Goal: Information Seeking & Learning: Learn about a topic

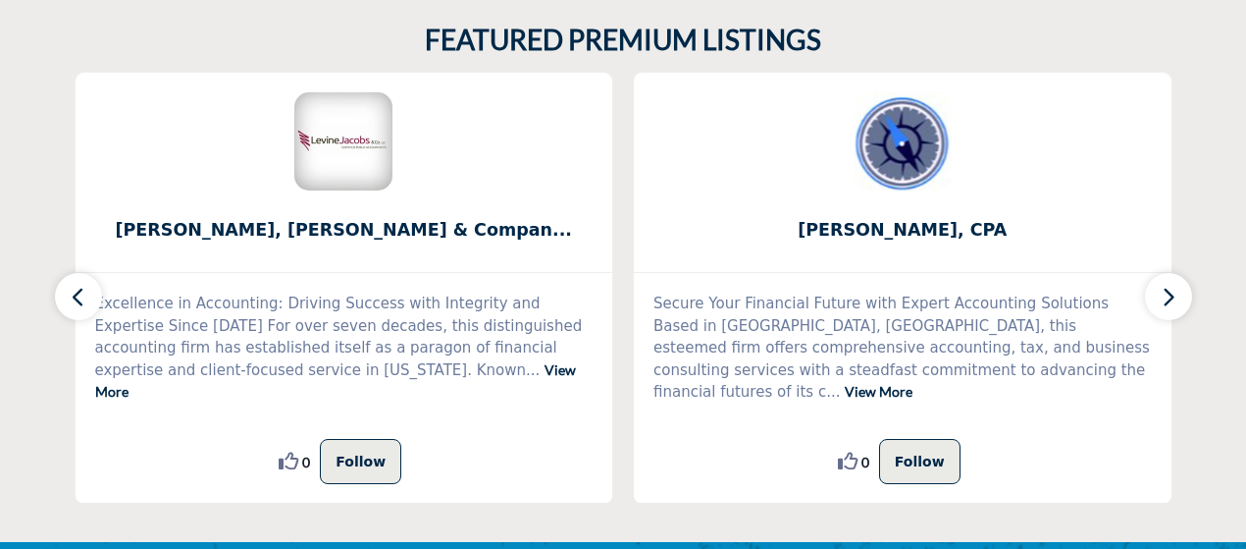
scroll to position [570, 0]
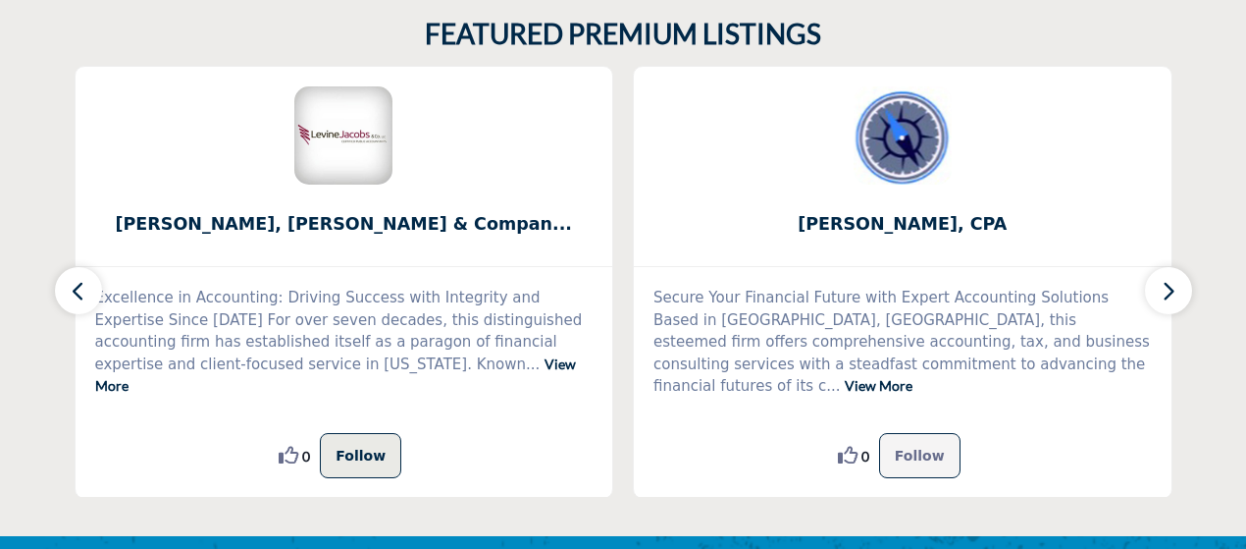
click at [923, 446] on p "Follow" at bounding box center [920, 456] width 50 height 24
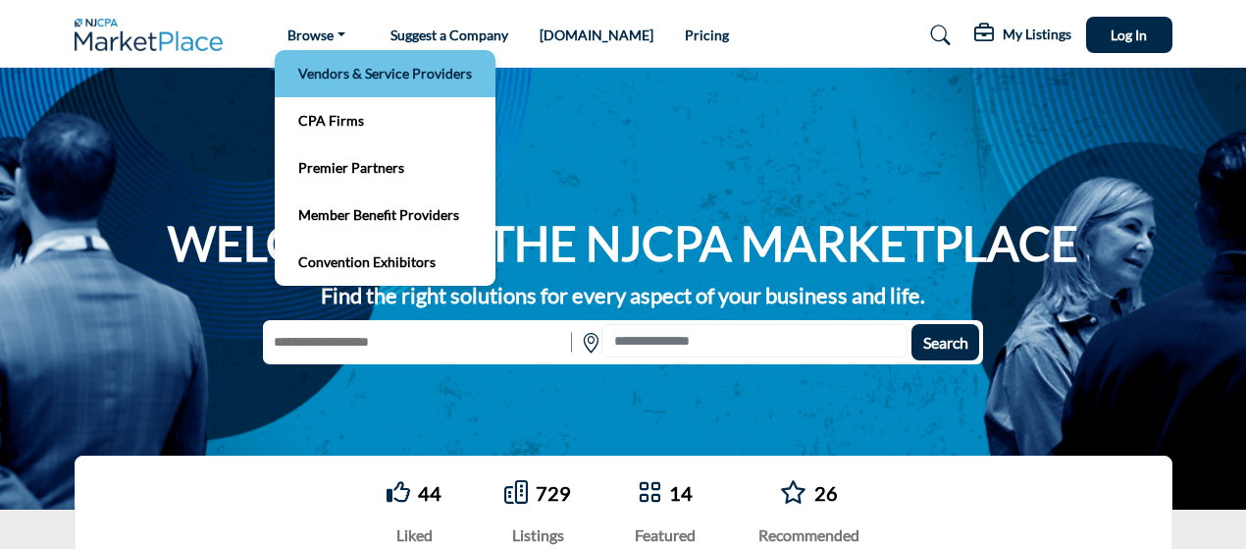
click at [334, 78] on link "Vendors & Service Providers" at bounding box center [385, 73] width 201 height 27
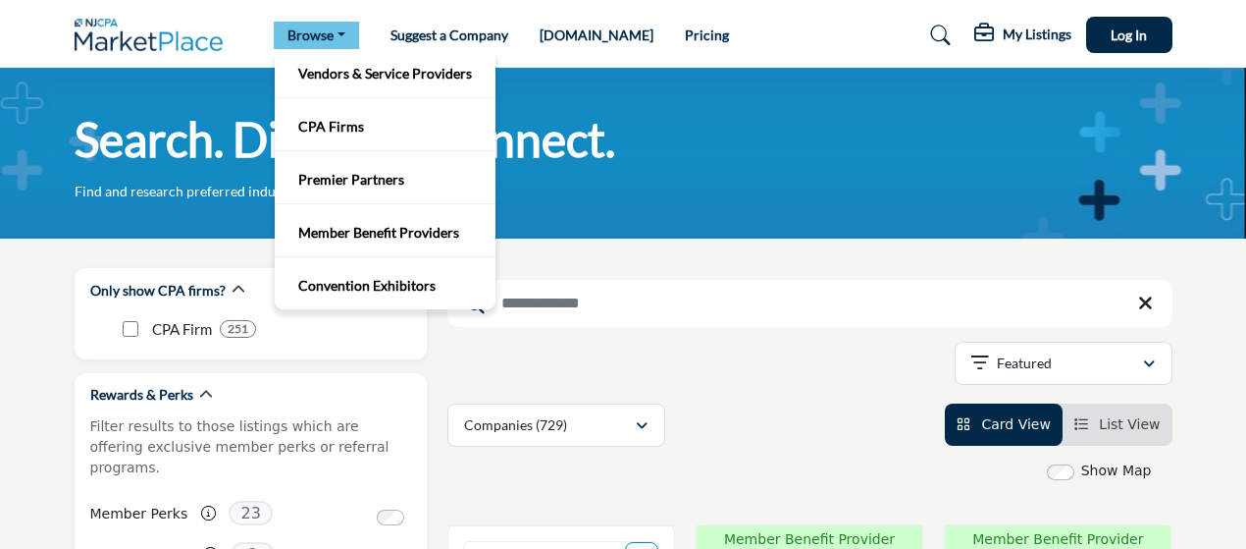
click at [304, 28] on link "Browse" at bounding box center [316, 35] width 85 height 27
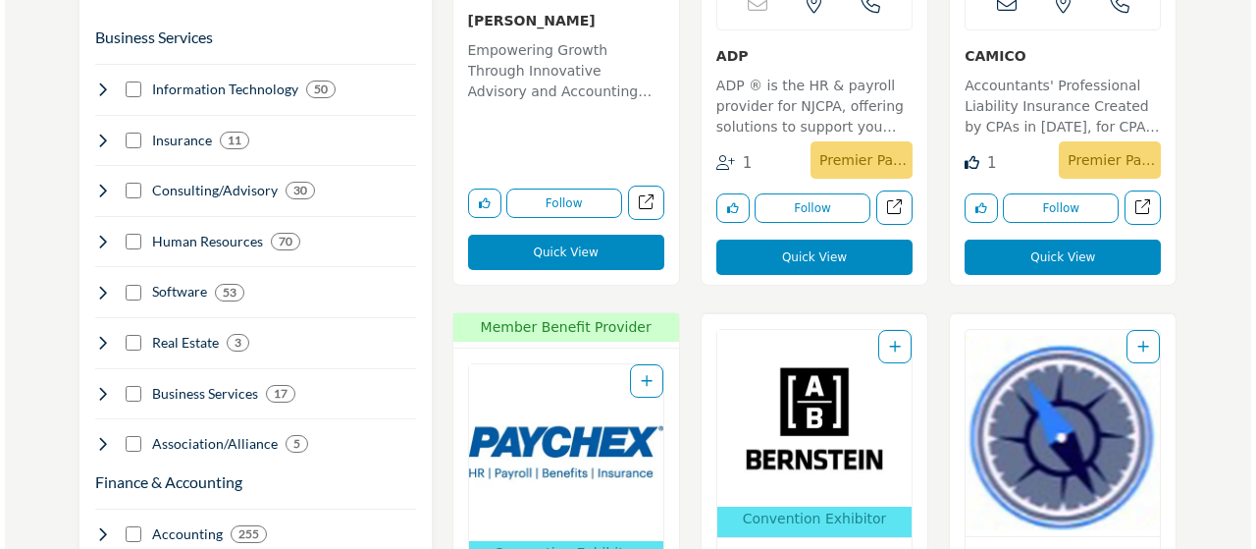
scroll to position [793, 0]
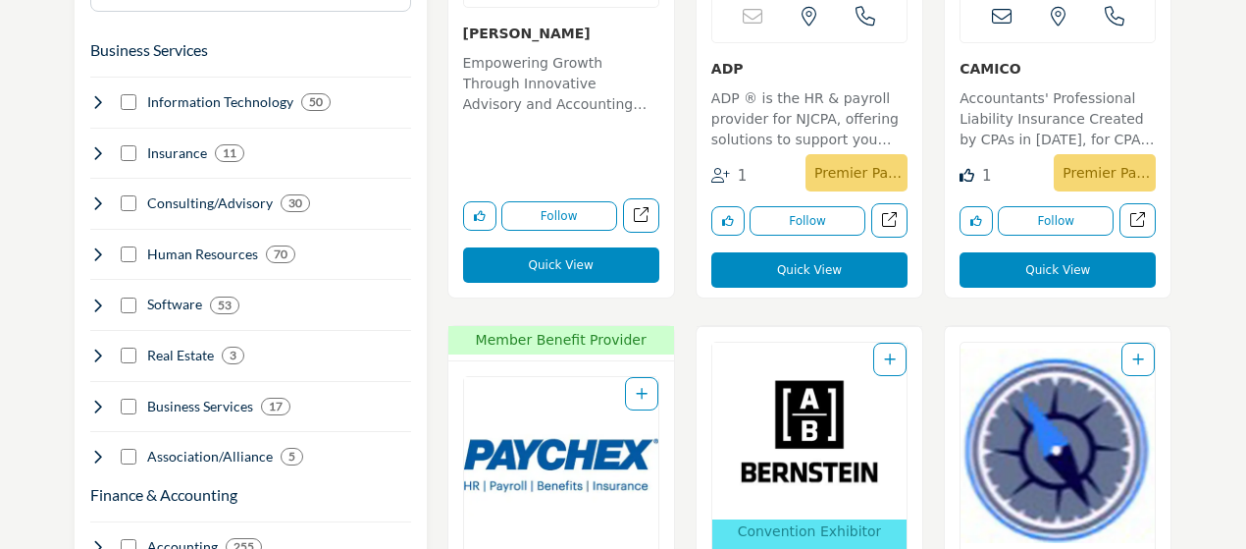
click at [1031, 258] on button "Quick View" at bounding box center [1058, 269] width 196 height 35
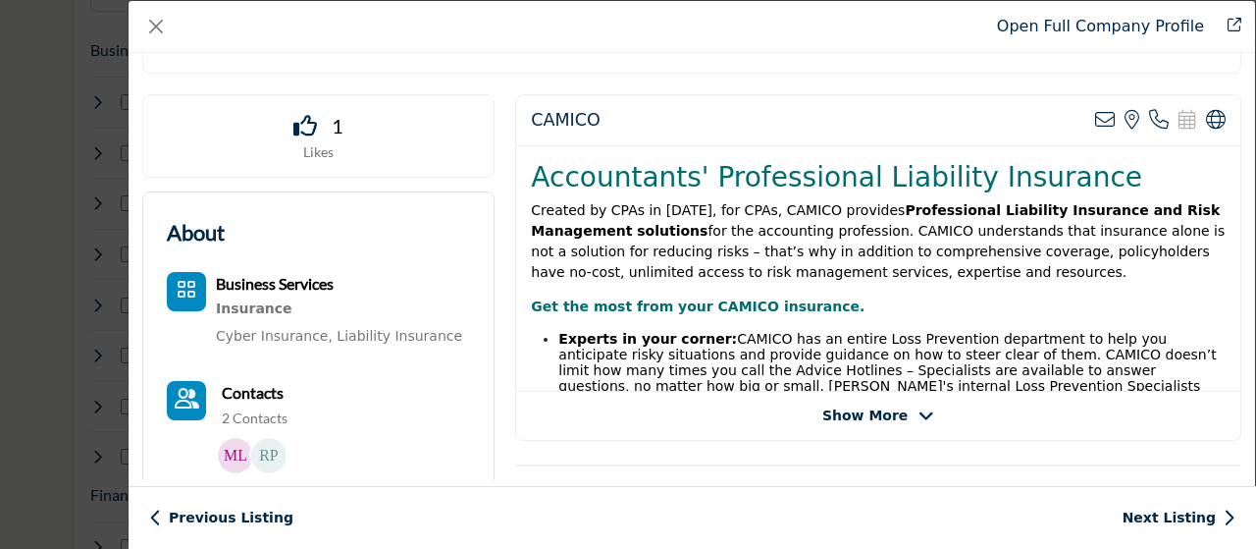
scroll to position [205, 0]
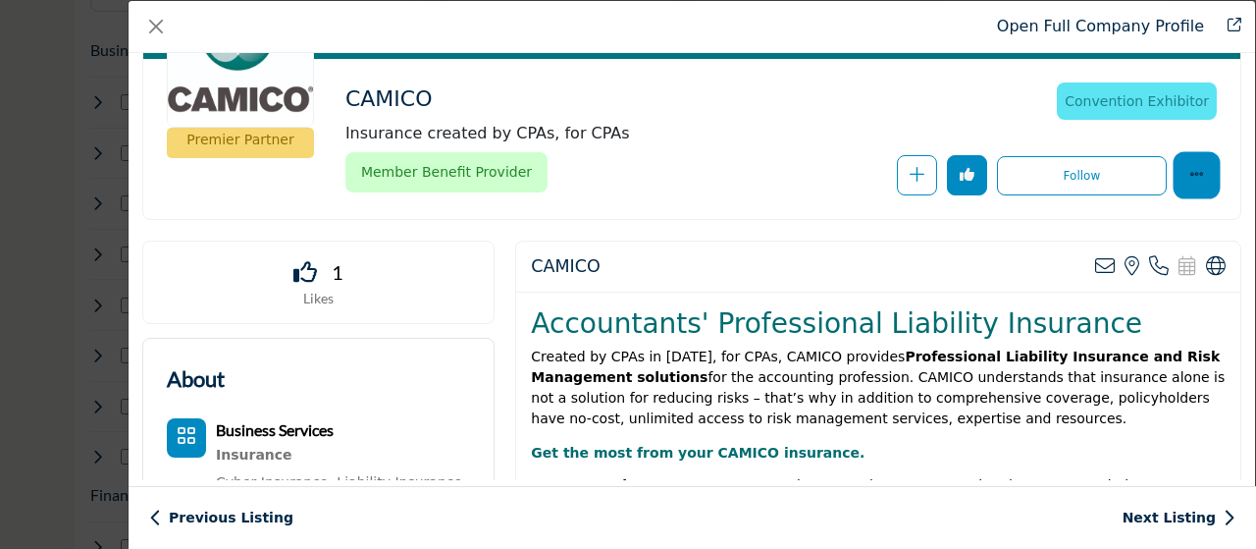
click at [1193, 167] on icon "More Options" at bounding box center [1197, 174] width 15 height 15
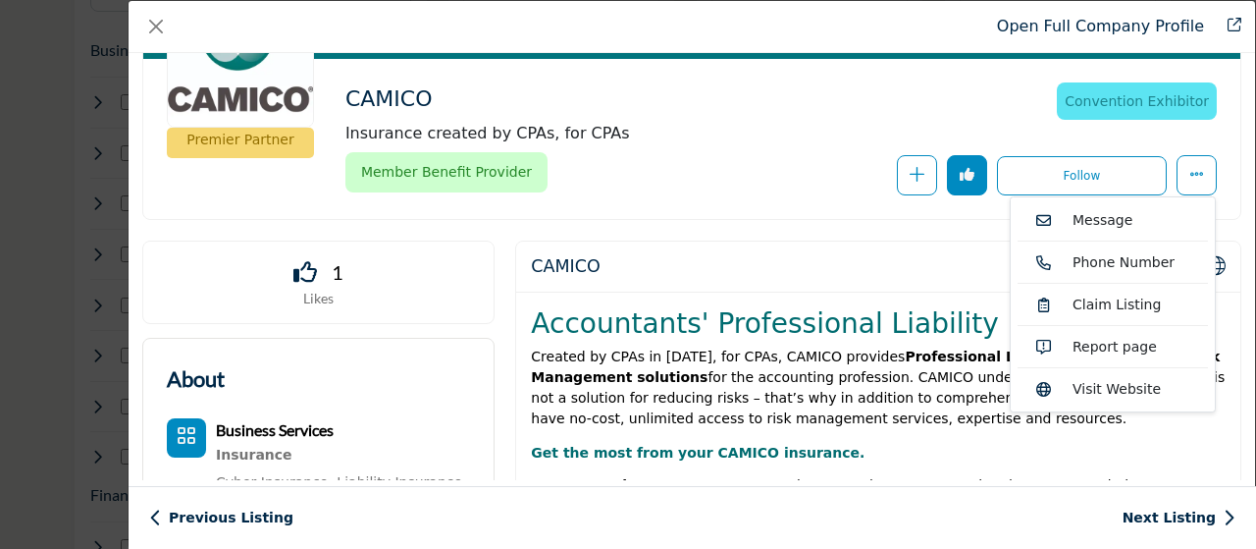
click at [798, 186] on div "Follow Following" at bounding box center [934, 175] width 566 height 40
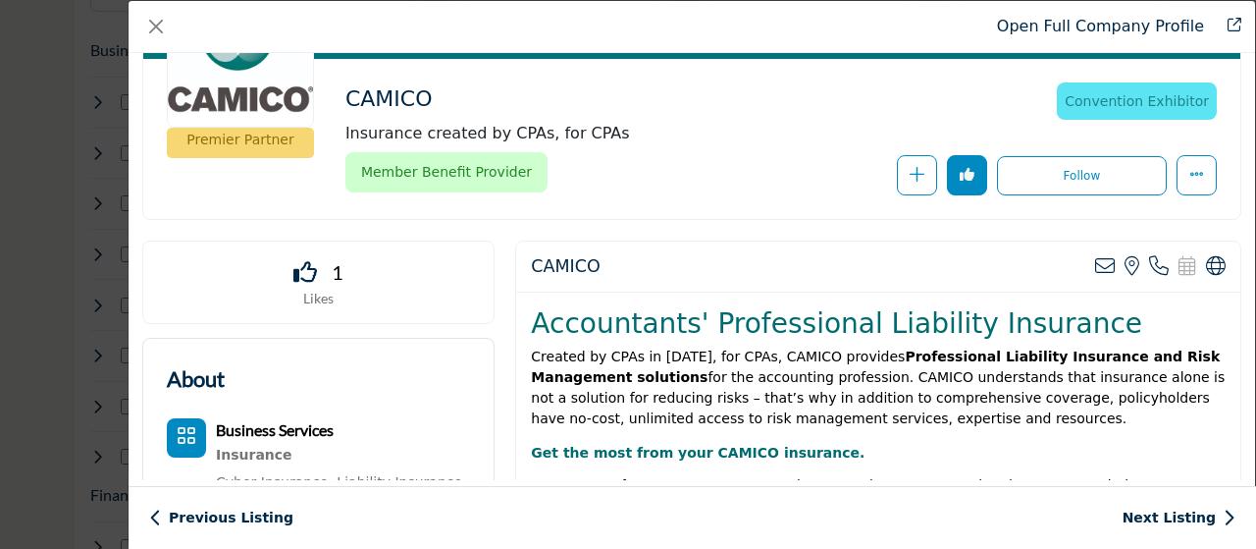
drag, startPoint x: 1255, startPoint y: 99, endPoint x: 1255, endPoint y: 56, distance: 43.2
click at [1246, 56] on div "Open Full Company Profile CAMICO Convention Exhibitor 2025 NJCPA Convention & E…" at bounding box center [692, 274] width 1129 height 549
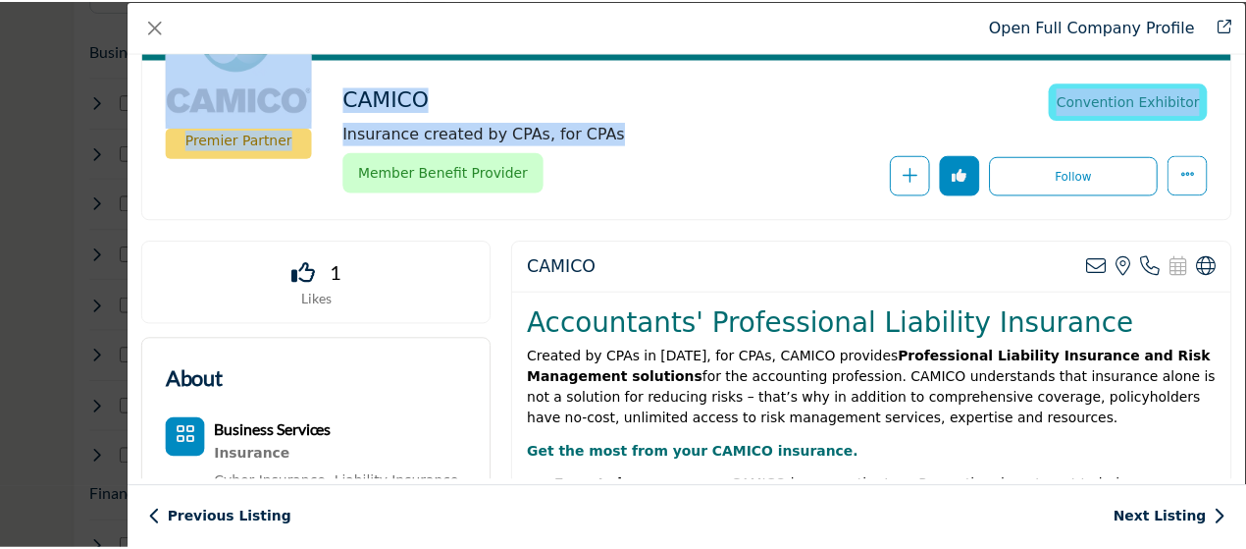
scroll to position [0, 0]
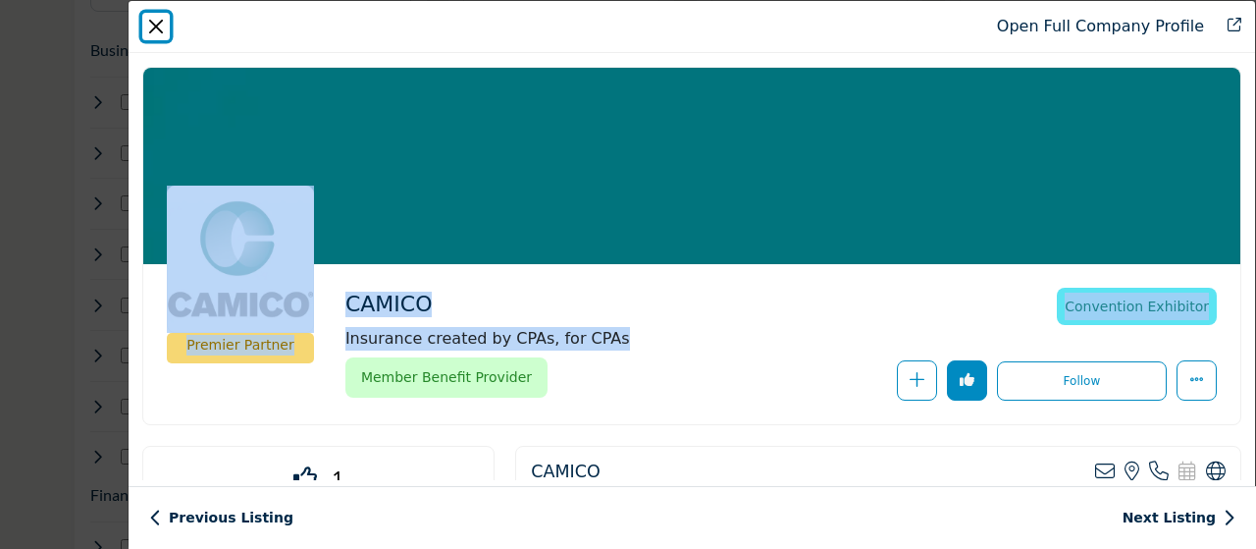
click at [161, 24] on button "Close" at bounding box center [155, 26] width 27 height 27
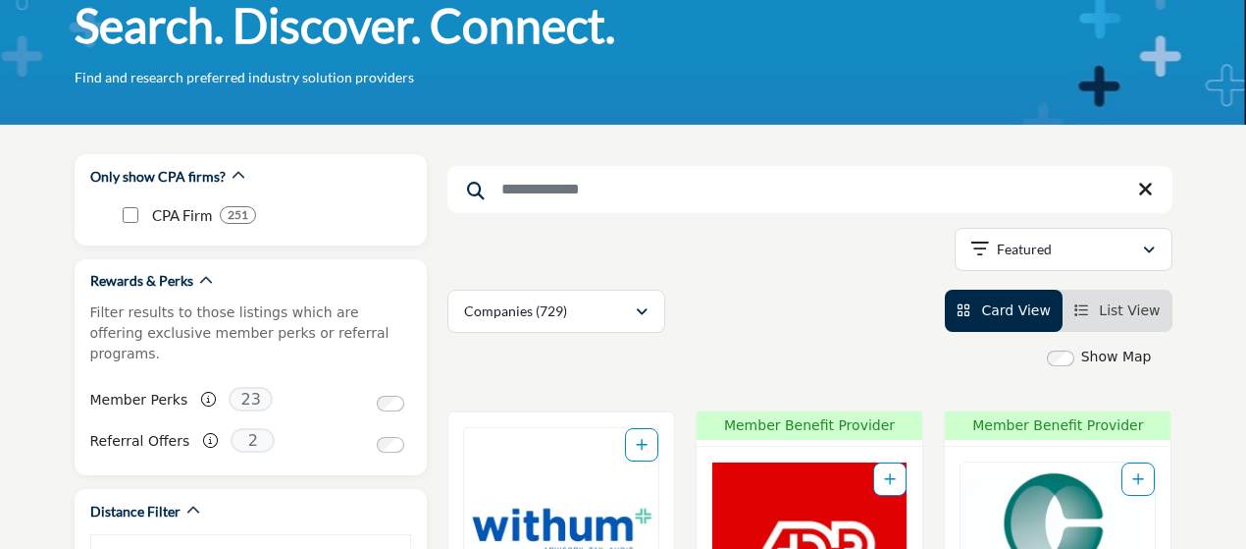
scroll to position [114, 0]
click at [232, 213] on b "251" at bounding box center [238, 215] width 21 height 14
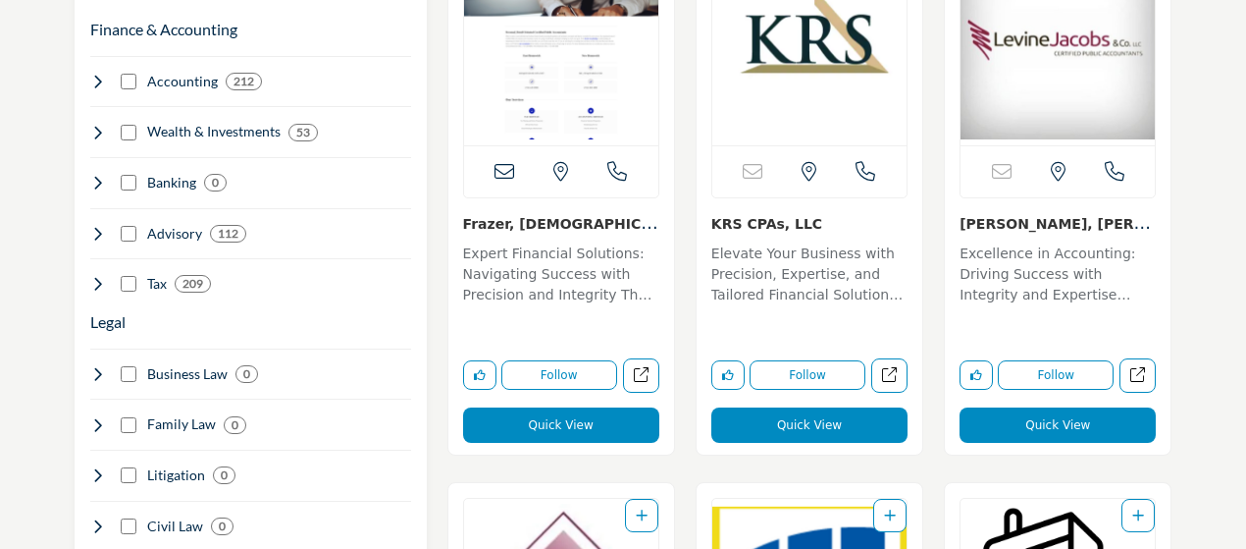
scroll to position [1264, 0]
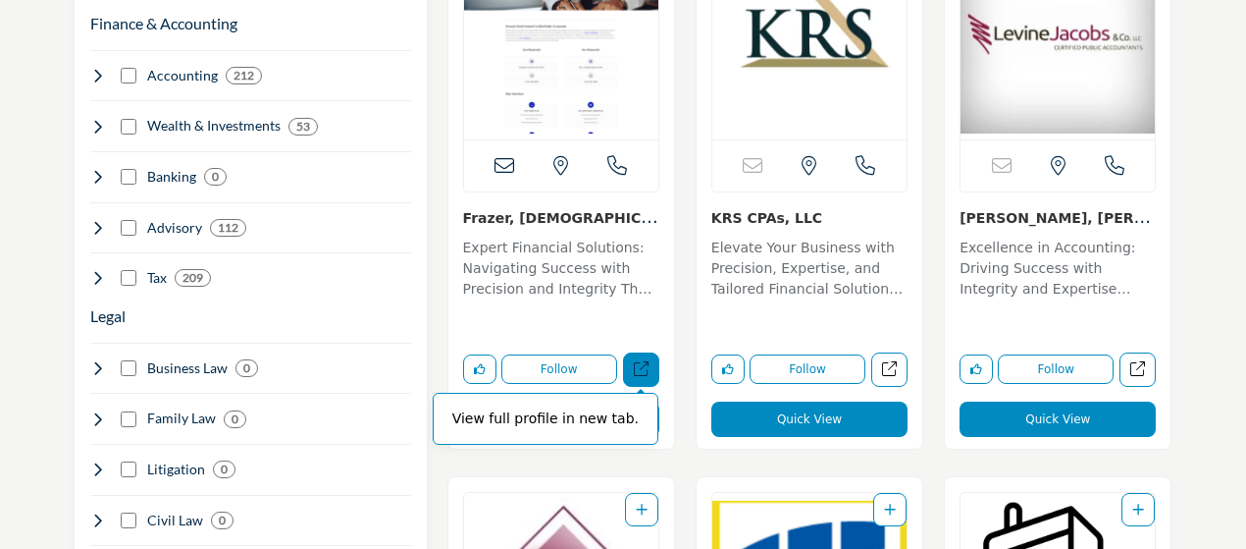
click at [652, 364] on link "View full profile in new tab." at bounding box center [641, 369] width 36 height 34
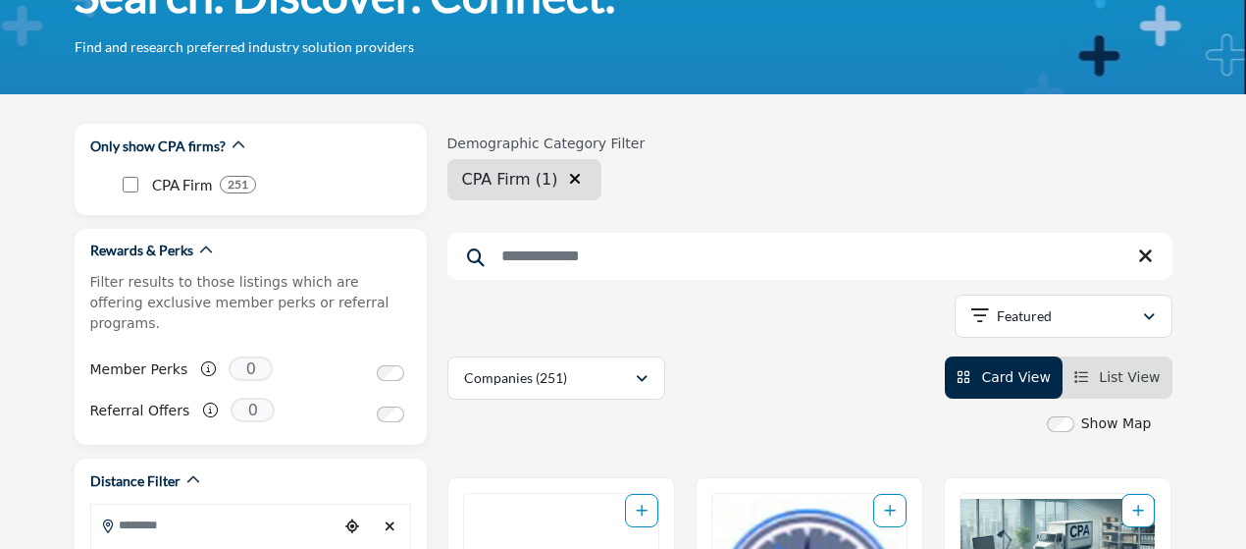
scroll to position [0, 0]
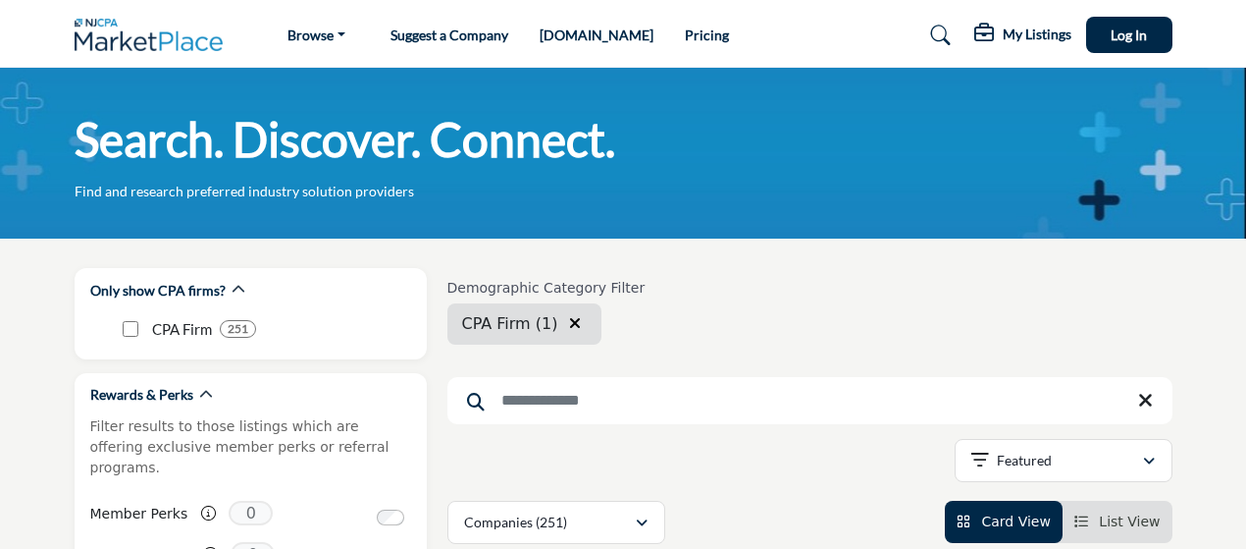
click at [685, 30] on link "Pricing" at bounding box center [707, 35] width 44 height 17
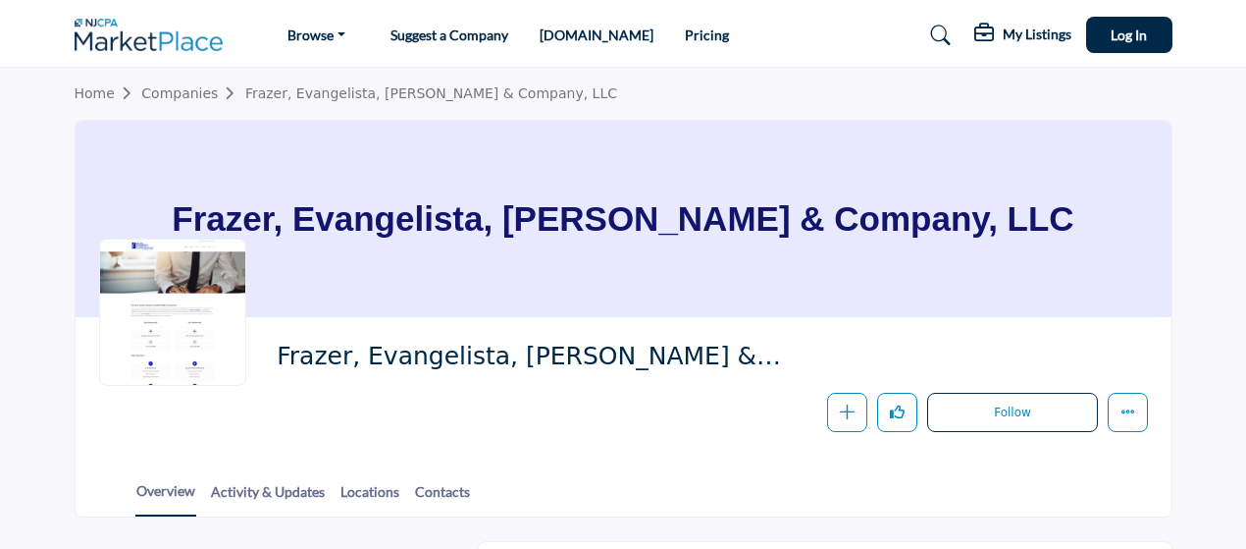
drag, startPoint x: 1250, startPoint y: 76, endPoint x: 1255, endPoint y: 156, distance: 80.6
click at [685, 33] on link "Pricing" at bounding box center [707, 35] width 44 height 17
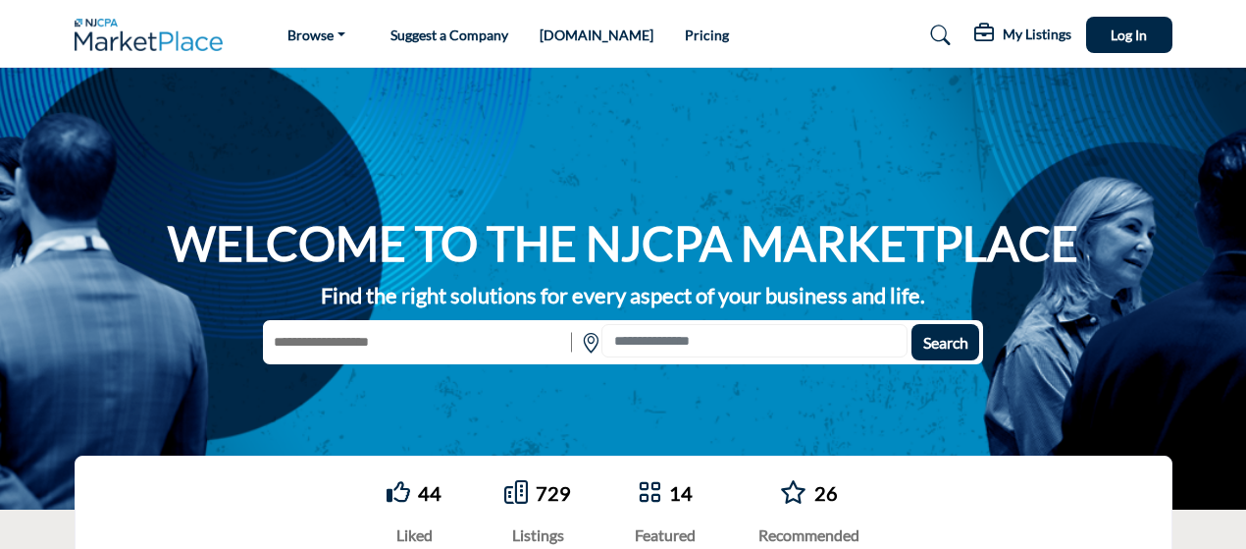
click at [685, 36] on link "Pricing" at bounding box center [707, 35] width 44 height 17
